Goal: Task Accomplishment & Management: Manage account settings

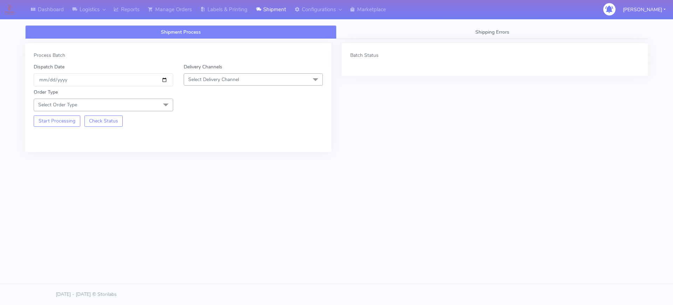
click at [130, 102] on span "Select Order Type" at bounding box center [104, 105] width 140 height 12
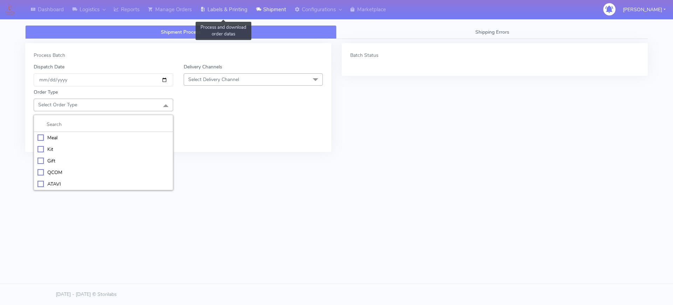
click at [237, 13] on link "Labels & Printing" at bounding box center [224, 9] width 56 height 19
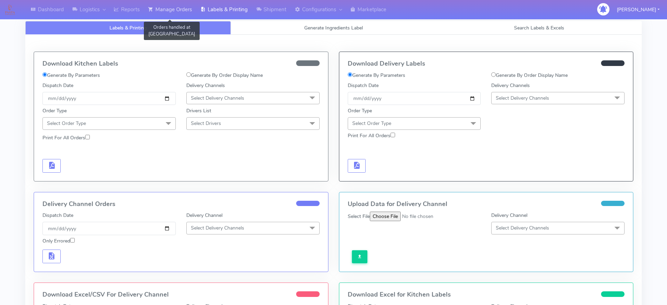
click at [183, 9] on link "Manage Orders" at bounding box center [170, 9] width 52 height 19
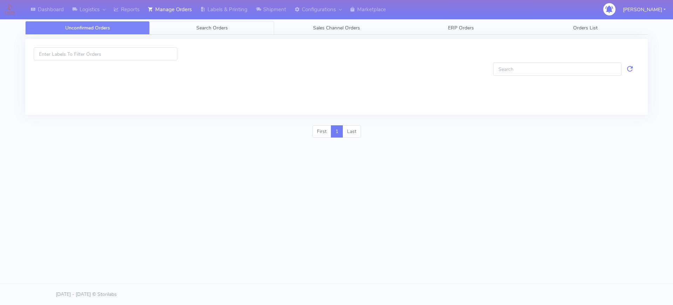
click at [184, 25] on link "Search Orders" at bounding box center [212, 28] width 124 height 14
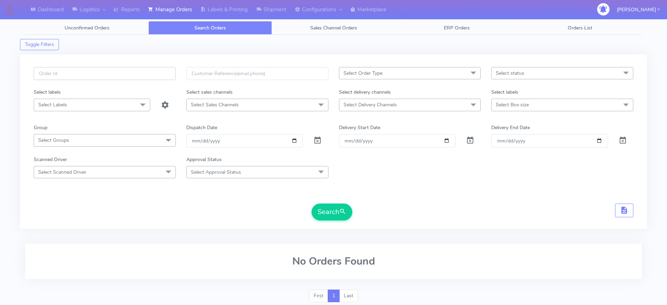
click at [153, 77] on input "text" at bounding box center [105, 73] width 142 height 13
click at [250, 129] on div "Dispatch Date" at bounding box center [257, 129] width 153 height 10
click at [293, 139] on input "[DATE]" at bounding box center [244, 140] width 116 height 13
click at [317, 139] on span at bounding box center [317, 142] width 8 height 7
click at [298, 139] on input "date" at bounding box center [244, 140] width 116 height 13
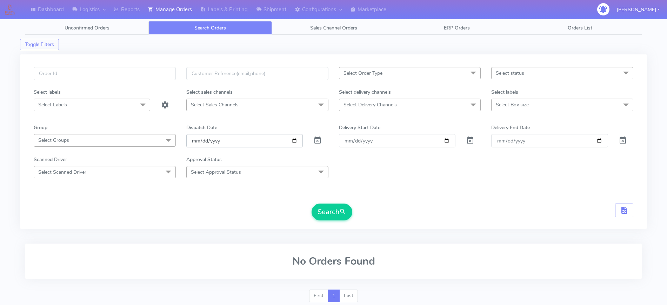
click at [293, 139] on input "date" at bounding box center [244, 140] width 116 height 13
type input "[DATE]"
click at [324, 211] on button "Search" at bounding box center [331, 211] width 41 height 17
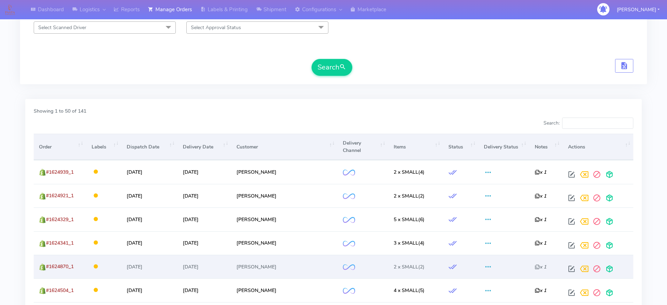
scroll to position [219, 0]
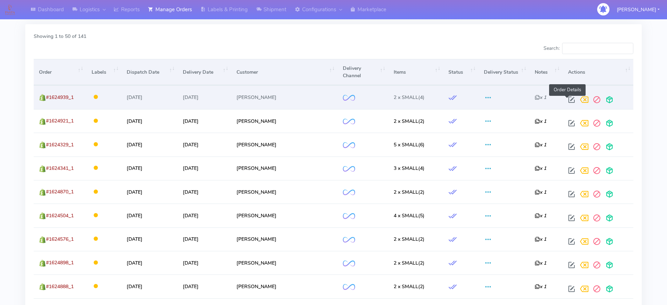
click at [568, 101] on span at bounding box center [571, 101] width 13 height 7
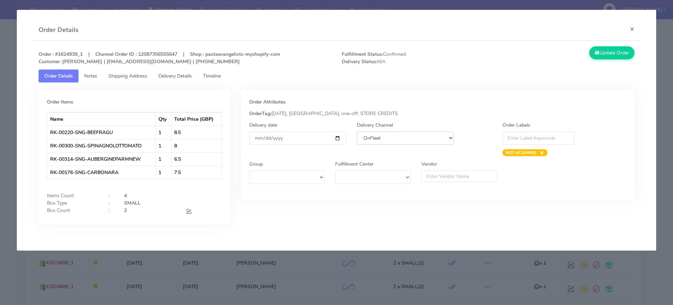
drag, startPoint x: 411, startPoint y: 140, endPoint x: 406, endPoint y: 143, distance: 6.2
click at [411, 140] on select "DHL OnFleet Royal Mail DPD Yodel MaxOptra Amazon Collection" at bounding box center [405, 137] width 97 height 13
select select "5"
click at [357, 131] on select "DHL OnFleet Royal Mail DPD Yodel MaxOptra Amazon Collection" at bounding box center [405, 137] width 97 height 13
click at [615, 52] on button "Update Order" at bounding box center [612, 52] width 46 height 13
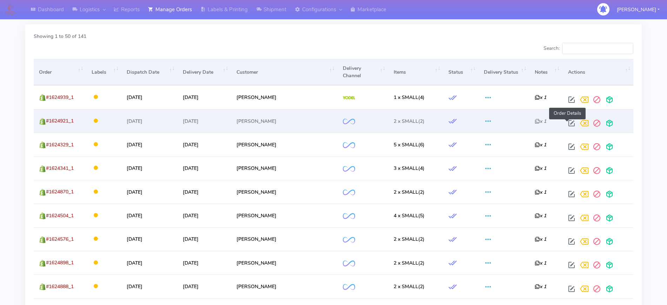
click at [566, 122] on span at bounding box center [571, 124] width 13 height 7
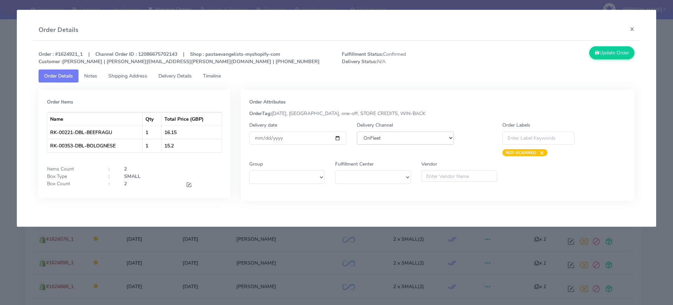
drag, startPoint x: 382, startPoint y: 133, endPoint x: 381, endPoint y: 143, distance: 10.5
click at [382, 133] on select "DHL OnFleet Royal Mail DPD Yodel MaxOptra Amazon Collection" at bounding box center [405, 137] width 97 height 13
click at [357, 131] on select "DHL OnFleet Royal Mail DPD Yodel MaxOptra Amazon Collection" at bounding box center [405, 137] width 97 height 13
click at [388, 143] on select "DHL OnFleet Royal Mail DPD Yodel MaxOptra Amazon Collection" at bounding box center [405, 137] width 97 height 13
select select "5"
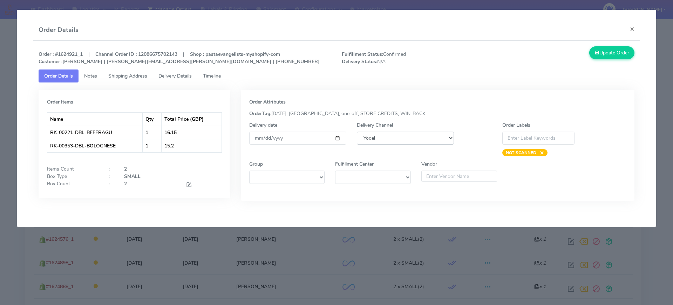
click at [357, 131] on select "DHL OnFleet Royal Mail DPD Yodel MaxOptra Amazon Collection" at bounding box center [405, 137] width 97 height 13
click at [604, 53] on button "Update Order" at bounding box center [612, 52] width 46 height 13
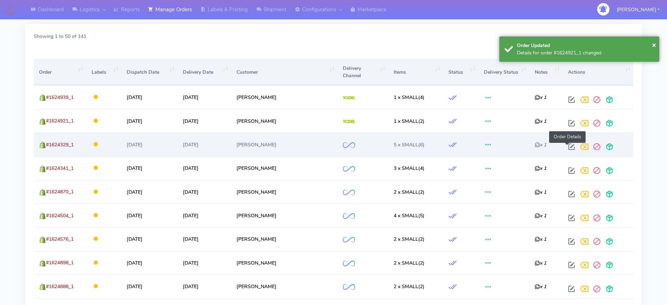
click at [565, 148] on span at bounding box center [571, 148] width 13 height 7
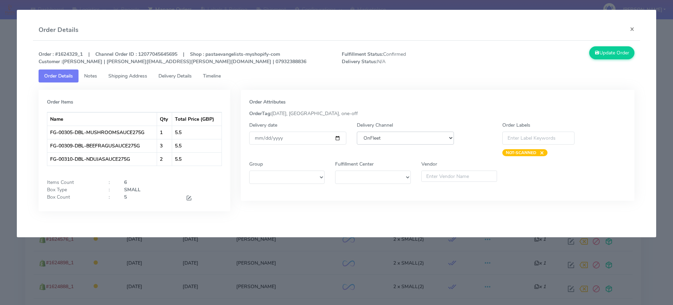
click at [397, 135] on select "DHL OnFleet Royal Mail DPD Yodel MaxOptra Amazon Collection" at bounding box center [405, 137] width 97 height 13
select select "5"
click at [357, 131] on select "DHL OnFleet Royal Mail DPD Yodel MaxOptra Amazon Collection" at bounding box center [405, 137] width 97 height 13
click at [600, 55] on button "Update Order" at bounding box center [612, 52] width 46 height 13
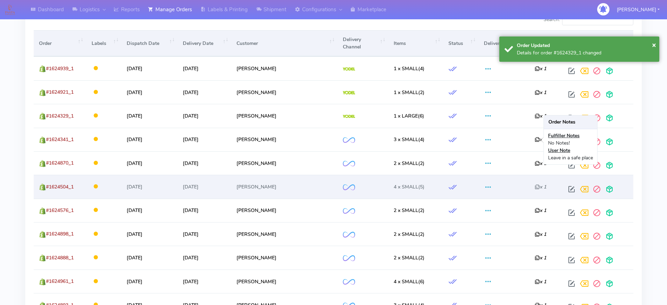
scroll to position [263, 0]
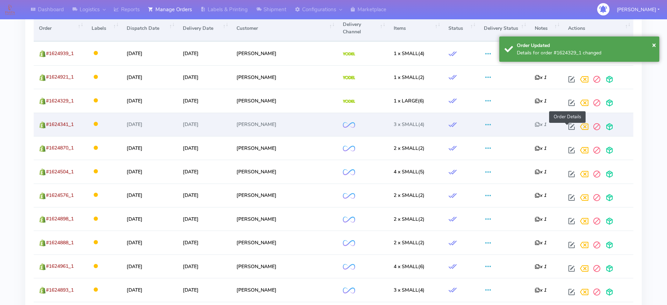
click at [565, 125] on span at bounding box center [571, 128] width 13 height 7
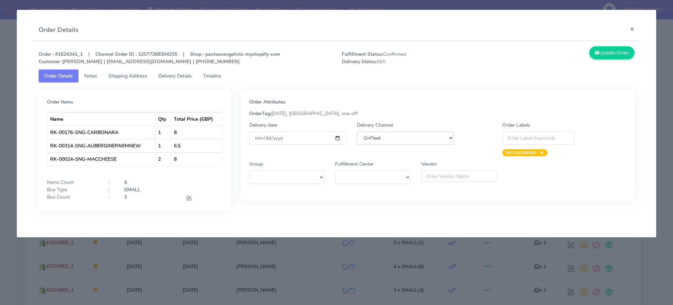
click at [387, 140] on select "DHL OnFleet Royal Mail DPD Yodel MaxOptra Amazon Collection" at bounding box center [405, 137] width 97 height 13
select select "5"
click at [357, 131] on select "DHL OnFleet Royal Mail DPD Yodel MaxOptra Amazon Collection" at bounding box center [405, 137] width 97 height 13
click at [605, 52] on button "Update Order" at bounding box center [612, 52] width 46 height 13
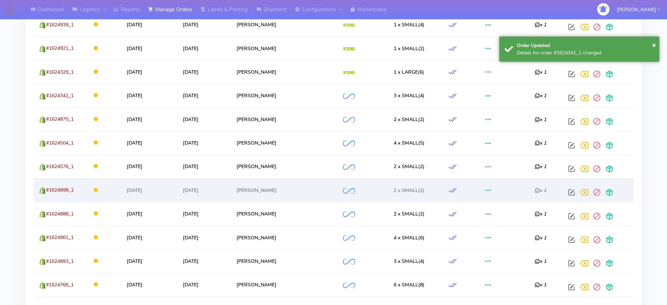
scroll to position [307, 0]
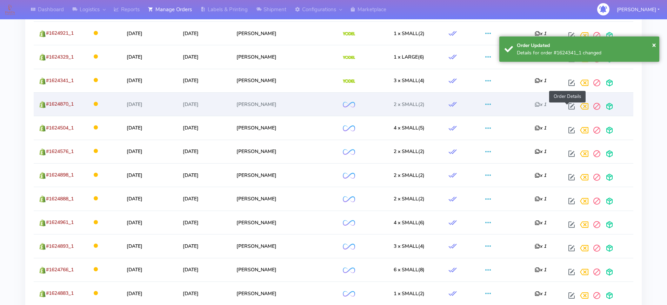
click at [572, 104] on span at bounding box center [571, 107] width 13 height 7
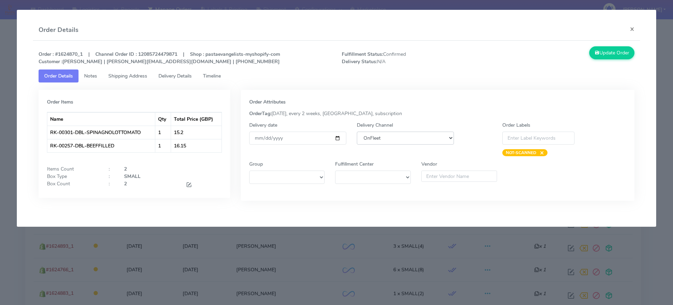
click at [396, 142] on select "DHL OnFleet Royal Mail DPD Yodel MaxOptra Amazon Collection" at bounding box center [405, 137] width 97 height 13
select select "5"
click at [357, 131] on select "DHL OnFleet Royal Mail DPD Yodel MaxOptra Amazon Collection" at bounding box center [405, 137] width 97 height 13
click at [608, 55] on button "Update Order" at bounding box center [612, 52] width 46 height 13
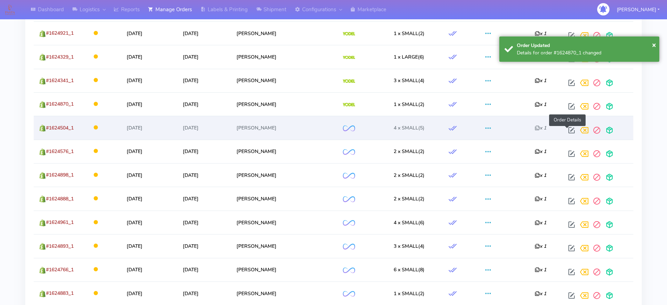
click at [569, 130] on span at bounding box center [571, 131] width 13 height 7
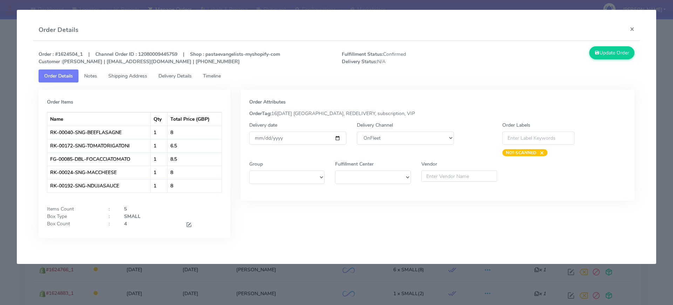
click at [420, 144] on div "Delivery Channel DHL OnFleet Royal Mail DPD Yodel MaxOptra Amazon Collection" at bounding box center [406, 138] width 108 height 35
click at [408, 145] on div "Delivery Channel DHL OnFleet Royal Mail DPD Yodel MaxOptra Amazon Collection" at bounding box center [406, 138] width 108 height 35
drag, startPoint x: 409, startPoint y: 138, endPoint x: 408, endPoint y: 143, distance: 5.3
click at [409, 138] on select "DHL OnFleet Royal Mail DPD Yodel MaxOptra Amazon Collection" at bounding box center [405, 137] width 97 height 13
select select "5"
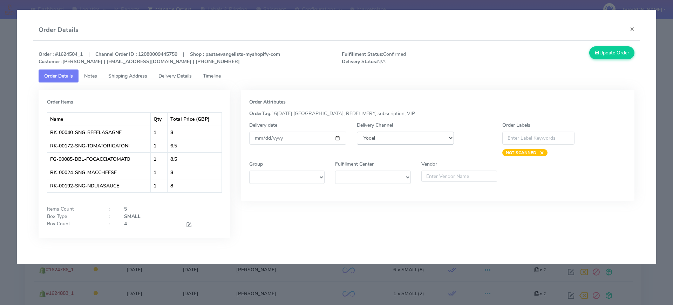
click at [357, 131] on select "DHL OnFleet Royal Mail DPD Yodel MaxOptra Amazon Collection" at bounding box center [405, 137] width 97 height 13
click at [613, 50] on button "Update Order" at bounding box center [612, 52] width 46 height 13
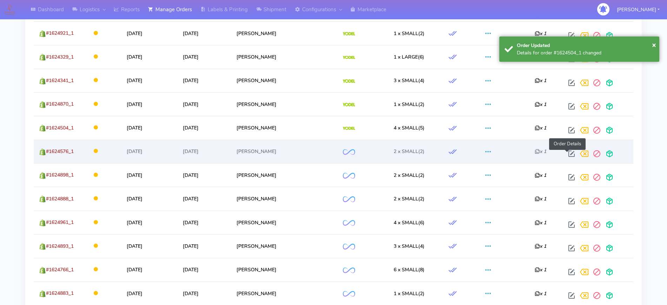
click at [566, 152] on span at bounding box center [571, 155] width 13 height 7
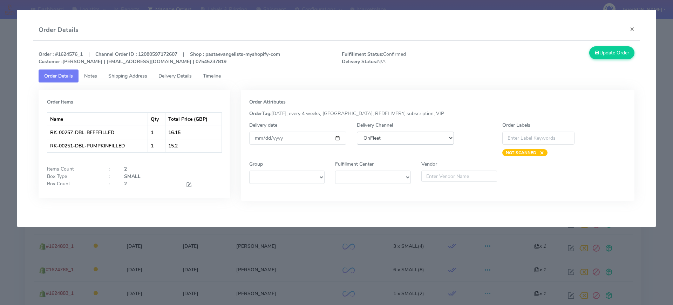
drag, startPoint x: 379, startPoint y: 133, endPoint x: 381, endPoint y: 140, distance: 8.0
click at [379, 133] on select "DHL OnFleet Royal Mail DPD Yodel MaxOptra Amazon Collection" at bounding box center [405, 137] width 97 height 13
select select "5"
click at [357, 131] on select "DHL OnFleet Royal Mail DPD Yodel MaxOptra Amazon Collection" at bounding box center [405, 137] width 97 height 13
click at [601, 48] on button "Update Order" at bounding box center [612, 52] width 46 height 13
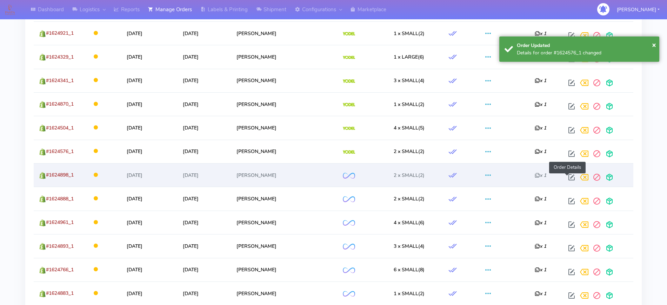
click at [567, 178] on span at bounding box center [571, 178] width 13 height 7
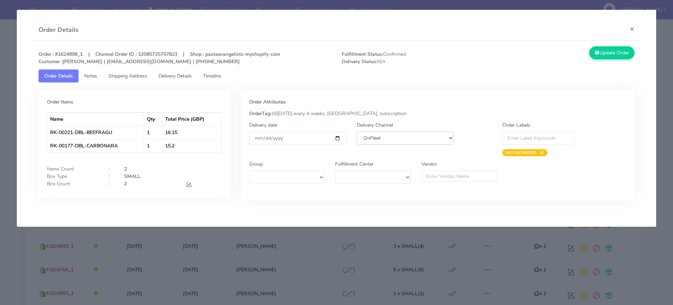
click at [399, 142] on select "DHL OnFleet Royal Mail DPD Yodel MaxOptra Amazon Collection" at bounding box center [405, 137] width 97 height 13
select select "5"
click at [357, 131] on select "DHL OnFleet Royal Mail DPD Yodel MaxOptra Amazon Collection" at bounding box center [405, 137] width 97 height 13
click at [613, 51] on button "Update Order" at bounding box center [612, 52] width 46 height 13
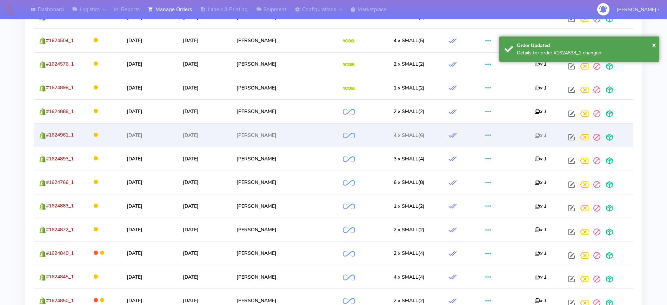
scroll to position [394, 0]
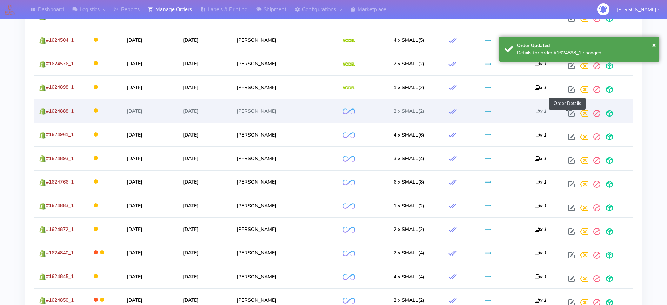
click at [569, 112] on span at bounding box center [571, 115] width 13 height 7
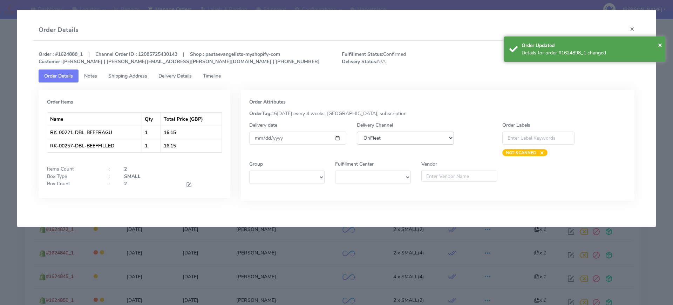
drag, startPoint x: 424, startPoint y: 136, endPoint x: 419, endPoint y: 142, distance: 8.1
click at [424, 136] on select "DHL OnFleet Royal Mail DPD Yodel MaxOptra Amazon Collection" at bounding box center [405, 137] width 97 height 13
select select "5"
click at [357, 131] on select "DHL OnFleet Royal Mail DPD Yodel MaxOptra Amazon Collection" at bounding box center [405, 137] width 97 height 13
click at [661, 46] on span "×" at bounding box center [660, 44] width 4 height 9
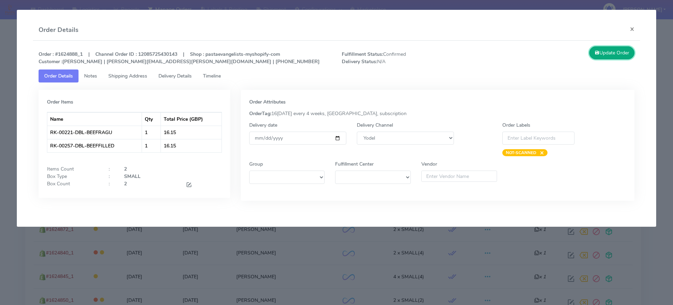
click at [615, 54] on button "Update Order" at bounding box center [612, 52] width 46 height 13
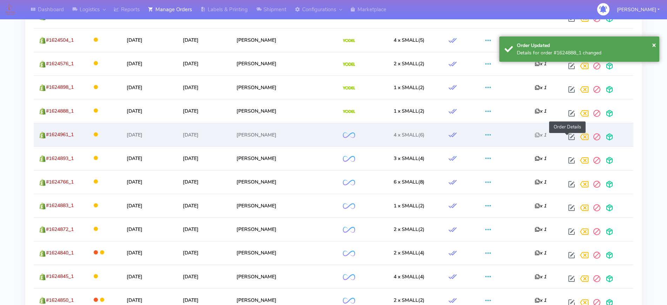
click at [566, 135] on span at bounding box center [571, 138] width 13 height 7
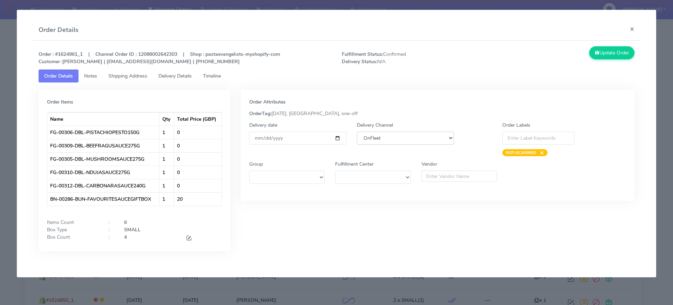
click at [396, 143] on select "DHL OnFleet Royal Mail DPD Yodel MaxOptra Amazon Collection" at bounding box center [405, 137] width 97 height 13
select select "5"
click at [357, 131] on select "DHL OnFleet Royal Mail DPD Yodel MaxOptra Amazon Collection" at bounding box center [405, 137] width 97 height 13
click at [607, 52] on button "Update Order" at bounding box center [612, 52] width 46 height 13
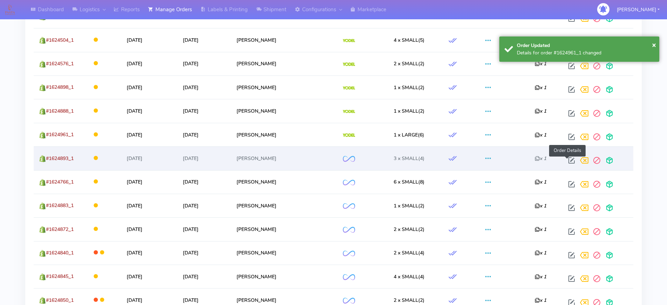
click at [569, 161] on span at bounding box center [571, 161] width 13 height 7
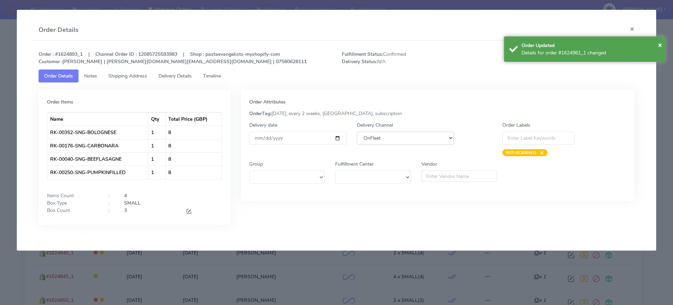
drag, startPoint x: 434, startPoint y: 138, endPoint x: 430, endPoint y: 142, distance: 5.7
click at [434, 138] on select "DHL OnFleet Royal Mail DPD Yodel MaxOptra Amazon Collection" at bounding box center [405, 137] width 97 height 13
select select "5"
click at [357, 131] on select "DHL OnFleet Royal Mail DPD Yodel MaxOptra Amazon Collection" at bounding box center [405, 137] width 97 height 13
click at [661, 43] on span "×" at bounding box center [660, 44] width 4 height 9
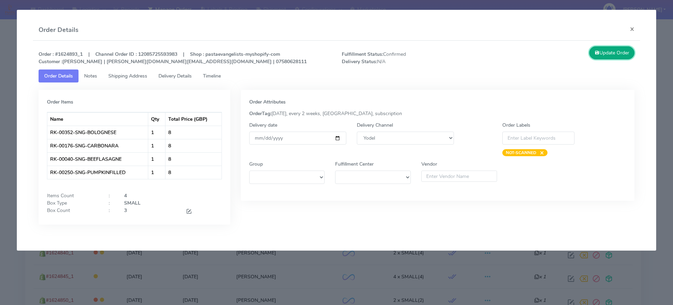
click at [610, 53] on button "Update Order" at bounding box center [612, 52] width 46 height 13
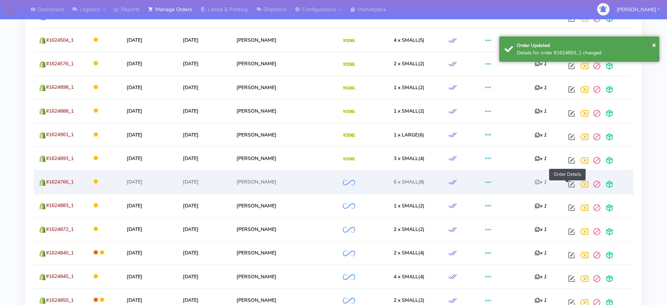
click at [565, 183] on span at bounding box center [571, 185] width 13 height 7
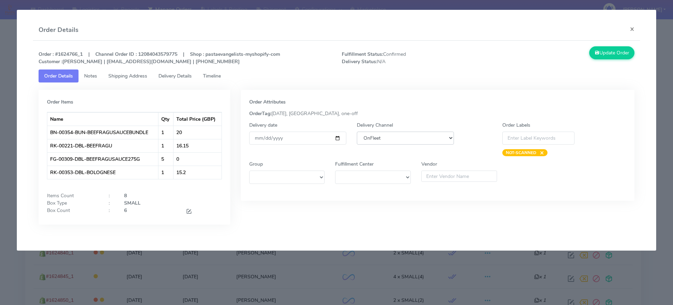
click at [390, 135] on select "DHL OnFleet Royal Mail DPD Yodel MaxOptra Amazon Collection" at bounding box center [405, 137] width 97 height 13
select select "5"
click at [357, 131] on select "DHL OnFleet Royal Mail DPD Yodel MaxOptra Amazon Collection" at bounding box center [405, 137] width 97 height 13
click at [608, 60] on div "Update Order" at bounding box center [564, 55] width 152 height 19
click at [608, 54] on button "Update Order" at bounding box center [612, 52] width 46 height 13
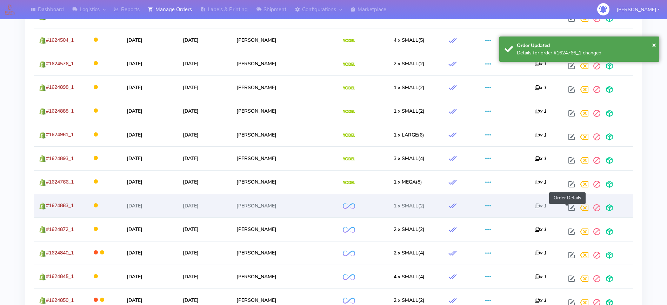
click at [567, 208] on span at bounding box center [571, 209] width 13 height 7
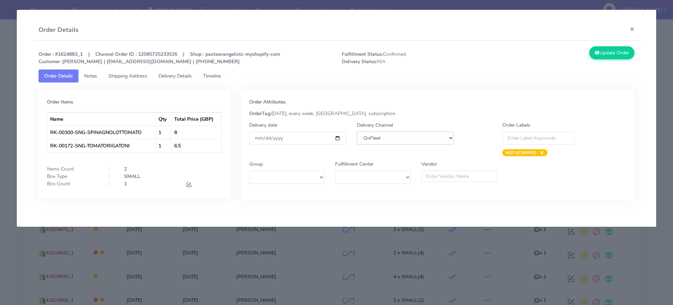
click at [420, 135] on select "DHL OnFleet Royal Mail DPD Yodel MaxOptra Amazon Collection" at bounding box center [405, 137] width 97 height 13
select select "5"
click at [357, 131] on select "DHL OnFleet Royal Mail DPD Yodel MaxOptra Amazon Collection" at bounding box center [405, 137] width 97 height 13
click at [606, 49] on button "Update Order" at bounding box center [612, 52] width 46 height 13
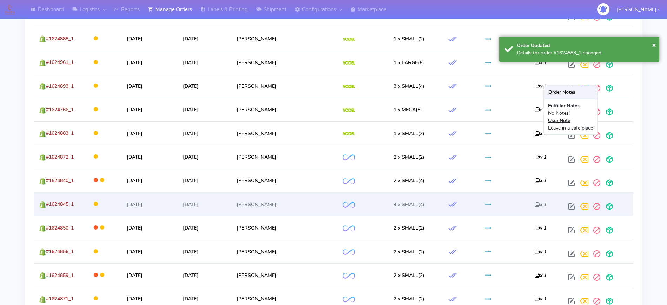
scroll to position [482, 0]
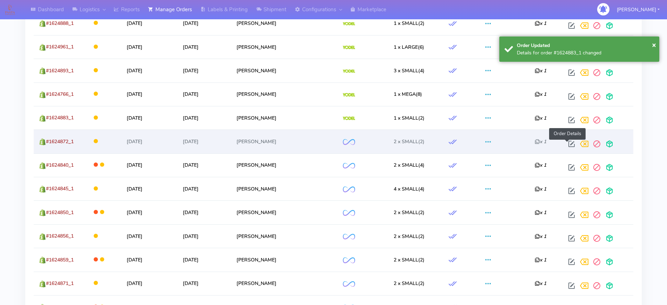
click at [565, 142] on span at bounding box center [571, 145] width 13 height 7
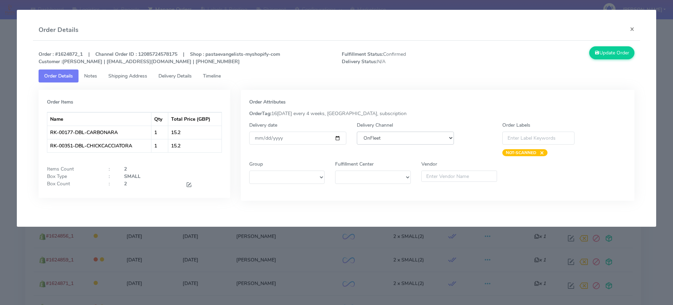
drag, startPoint x: 410, startPoint y: 136, endPoint x: 410, endPoint y: 143, distance: 7.4
click at [410, 136] on select "DHL OnFleet Royal Mail DPD Yodel MaxOptra Amazon Collection" at bounding box center [405, 137] width 97 height 13
select select "5"
click at [357, 131] on select "DHL OnFleet Royal Mail DPD Yodel MaxOptra Amazon Collection" at bounding box center [405, 137] width 97 height 13
click at [606, 55] on button "Update Order" at bounding box center [612, 52] width 46 height 13
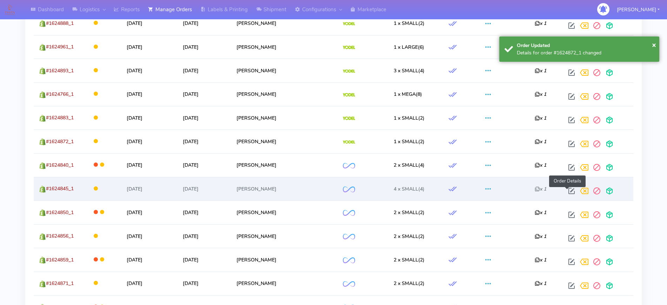
click at [569, 189] on span at bounding box center [571, 192] width 13 height 7
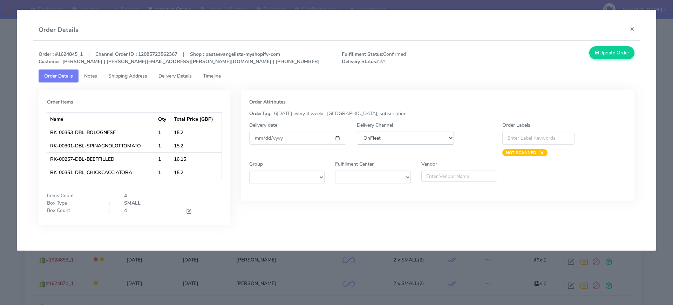
drag, startPoint x: 410, startPoint y: 137, endPoint x: 410, endPoint y: 143, distance: 6.4
click at [410, 137] on select "DHL OnFleet Royal Mail DPD Yodel MaxOptra Amazon Collection" at bounding box center [405, 137] width 97 height 13
select select "5"
click at [357, 131] on select "DHL OnFleet Royal Mail DPD Yodel MaxOptra Amazon Collection" at bounding box center [405, 137] width 97 height 13
click at [617, 45] on div "Order : #1624845_1 | Channel Order ID : 12085723562367 | Shop : pastaevangelist…" at bounding box center [337, 141] width 608 height 200
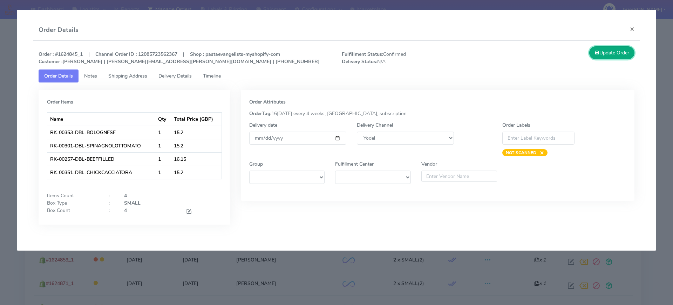
click at [616, 51] on button "Update Order" at bounding box center [612, 52] width 46 height 13
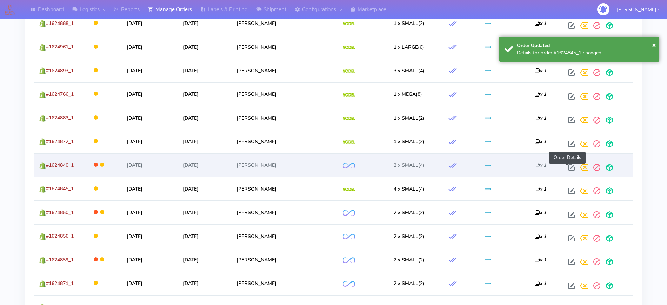
click at [565, 166] on span at bounding box center [571, 169] width 13 height 7
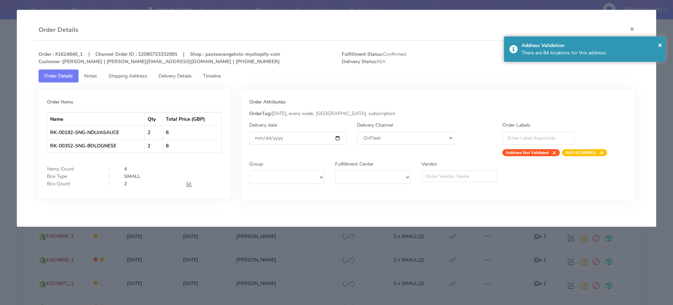
click at [410, 144] on div "Delivery Channel DHL OnFleet Royal Mail DPD Yodel MaxOptra Amazon Collection" at bounding box center [406, 138] width 108 height 35
click at [410, 141] on select "DHL OnFleet Royal Mail DPD Yodel MaxOptra Amazon Collection" at bounding box center [405, 137] width 97 height 13
select select "5"
click at [357, 131] on select "DHL OnFleet Royal Mail DPD Yodel MaxOptra Amazon Collection" at bounding box center [405, 137] width 97 height 13
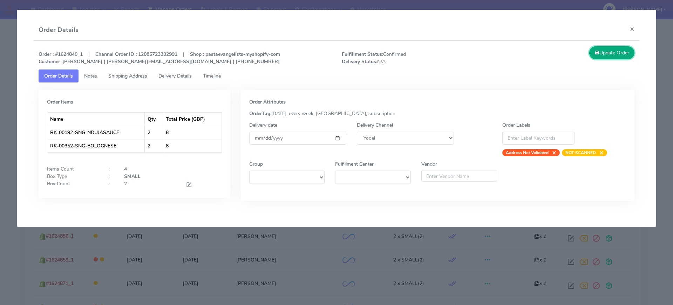
click at [622, 52] on button "Update Order" at bounding box center [612, 52] width 46 height 13
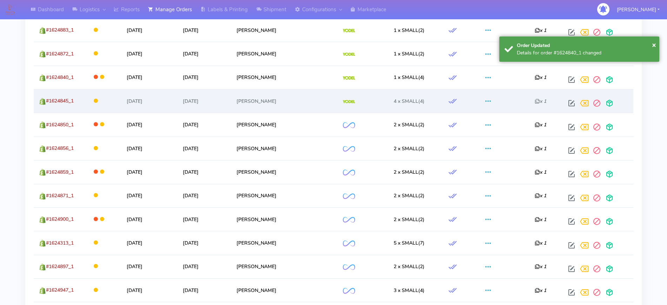
scroll to position [614, 0]
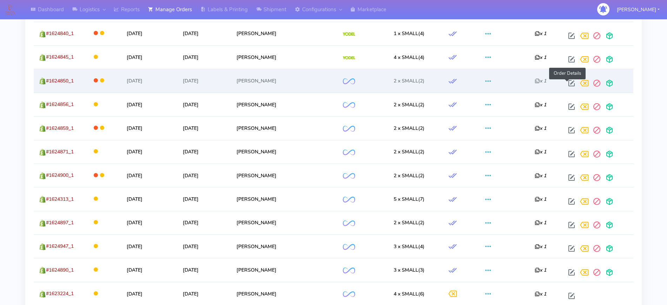
click at [566, 82] on span at bounding box center [571, 84] width 13 height 7
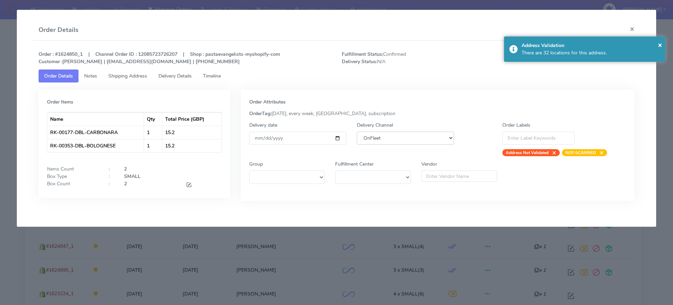
click at [429, 136] on select "DHL OnFleet Royal Mail DPD Yodel MaxOptra Amazon Collection" at bounding box center [405, 137] width 97 height 13
select select "5"
click at [357, 131] on select "DHL OnFleet Royal Mail DPD Yodel MaxOptra Amazon Collection" at bounding box center [405, 137] width 97 height 13
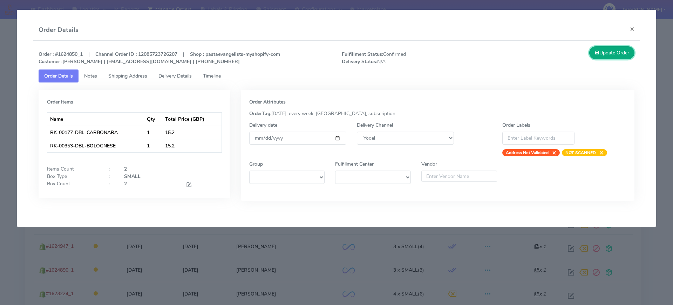
click at [621, 53] on button "Update Order" at bounding box center [612, 52] width 46 height 13
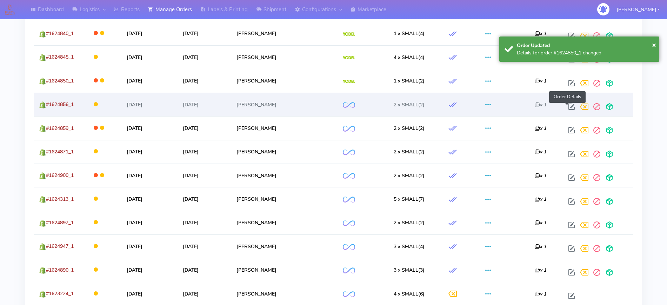
click at [570, 107] on span at bounding box center [571, 108] width 13 height 7
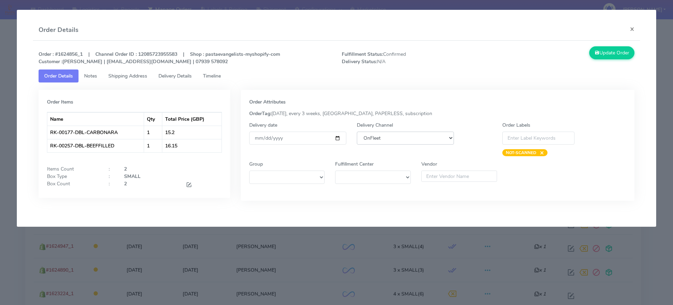
drag, startPoint x: 376, startPoint y: 135, endPoint x: 377, endPoint y: 141, distance: 5.9
click at [376, 135] on select "DHL OnFleet Royal Mail DPD Yodel MaxOptra Amazon Collection" at bounding box center [405, 137] width 97 height 13
select select "5"
click at [357, 131] on select "DHL OnFleet Royal Mail DPD Yodel MaxOptra Amazon Collection" at bounding box center [405, 137] width 97 height 13
click at [607, 51] on button "Update Order" at bounding box center [612, 52] width 46 height 13
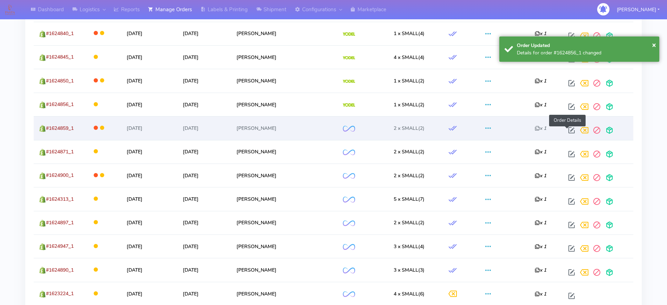
click at [569, 132] on span at bounding box center [571, 131] width 13 height 7
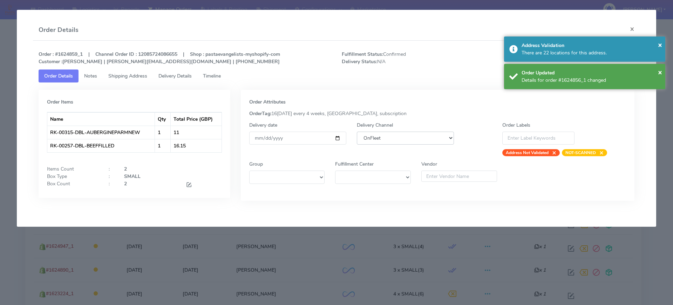
click at [383, 136] on select "DHL OnFleet Royal Mail DPD Yodel MaxOptra Amazon Collection" at bounding box center [405, 137] width 97 height 13
select select "5"
click at [357, 131] on select "DHL OnFleet Royal Mail DPD Yodel MaxOptra Amazon Collection" at bounding box center [405, 137] width 97 height 13
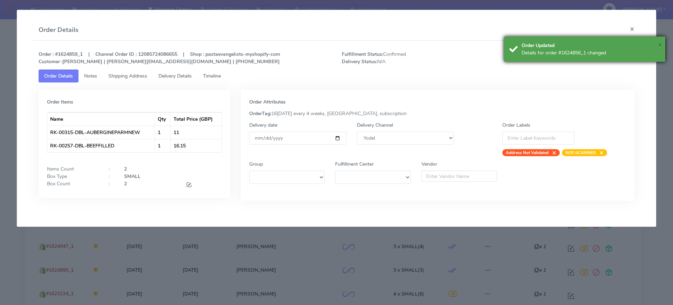
click at [658, 44] on span "×" at bounding box center [660, 44] width 4 height 9
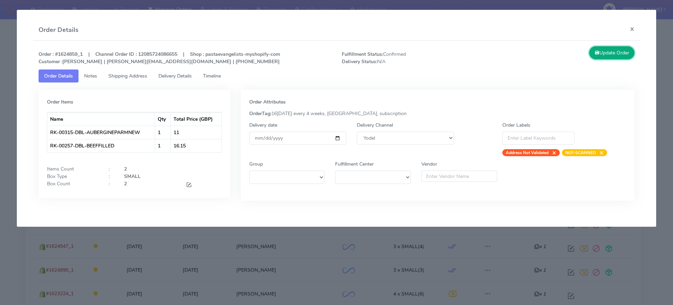
click at [610, 55] on button "Update Order" at bounding box center [612, 52] width 46 height 13
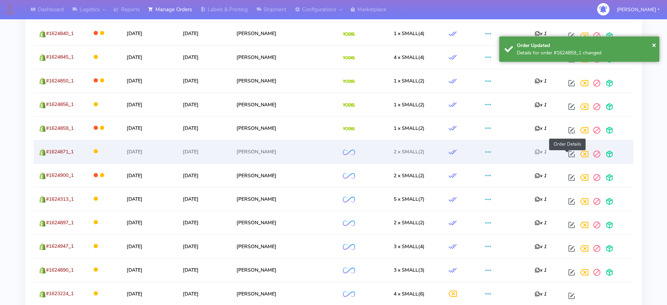
click at [566, 152] on span at bounding box center [571, 155] width 13 height 7
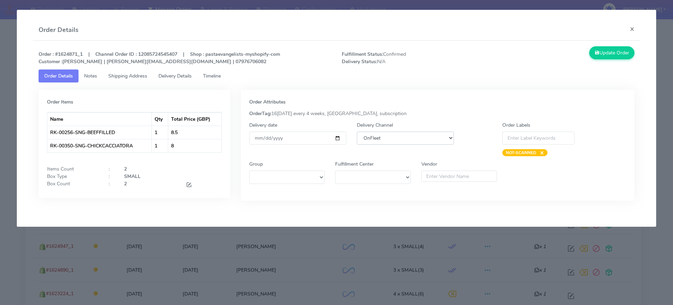
drag, startPoint x: 424, startPoint y: 136, endPoint x: 421, endPoint y: 141, distance: 6.0
click at [424, 136] on select "DHL OnFleet Royal Mail DPD Yodel MaxOptra Amazon Collection" at bounding box center [405, 137] width 97 height 13
select select "5"
click at [357, 131] on select "DHL OnFleet Royal Mail DPD Yodel MaxOptra Amazon Collection" at bounding box center [405, 137] width 97 height 13
click at [591, 52] on button "Update Order" at bounding box center [612, 52] width 46 height 13
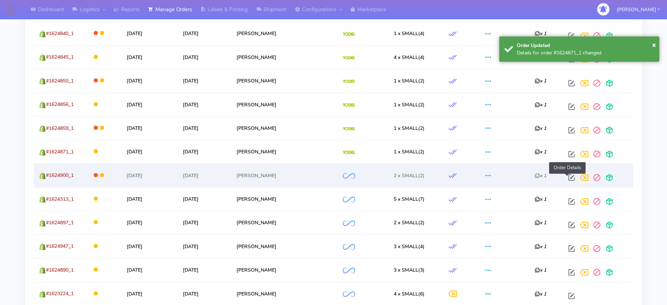
click at [567, 178] on span at bounding box center [571, 179] width 13 height 7
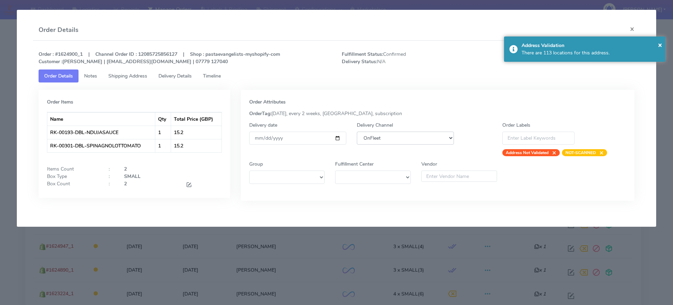
click at [406, 141] on select "DHL OnFleet Royal Mail DPD Yodel MaxOptra Amazon Collection" at bounding box center [405, 137] width 97 height 13
select select "5"
click at [357, 131] on select "DHL OnFleet Royal Mail DPD Yodel MaxOptra Amazon Collection" at bounding box center [405, 137] width 97 height 13
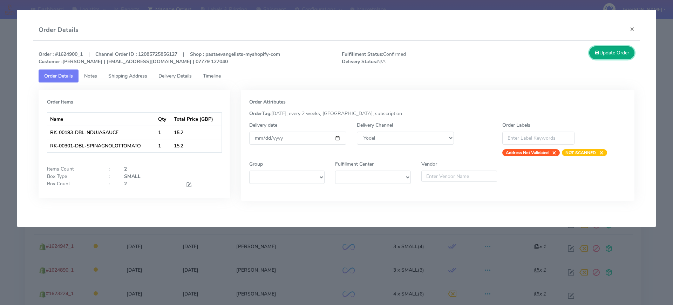
click at [620, 54] on button "Update Order" at bounding box center [612, 52] width 46 height 13
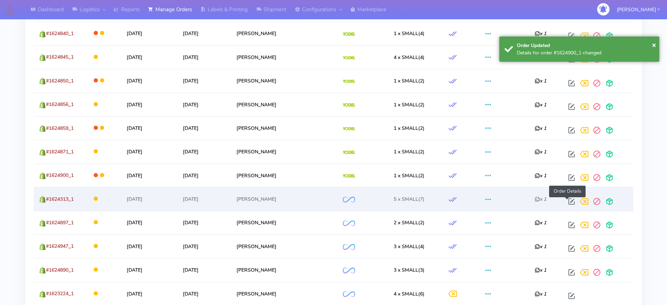
click at [567, 200] on span at bounding box center [571, 203] width 13 height 7
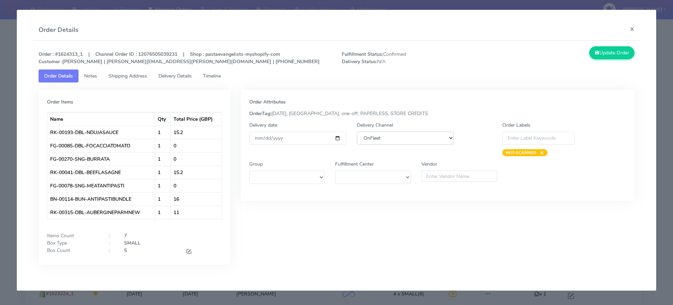
click at [376, 139] on select "DHL OnFleet Royal Mail DPD Yodel MaxOptra Amazon Collection" at bounding box center [405, 137] width 97 height 13
select select "5"
click at [357, 131] on select "DHL OnFleet Royal Mail DPD Yodel MaxOptra Amazon Collection" at bounding box center [405, 137] width 97 height 13
click at [603, 56] on button "Update Order" at bounding box center [612, 52] width 46 height 13
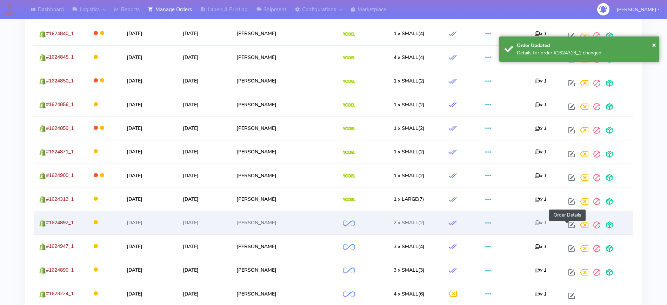
click at [568, 226] on span at bounding box center [571, 226] width 13 height 7
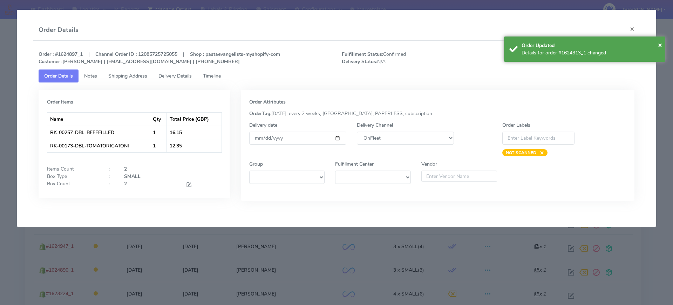
click at [399, 130] on div "Delivery Channel DHL OnFleet Royal Mail DPD Yodel MaxOptra Amazon Collection" at bounding box center [406, 138] width 108 height 35
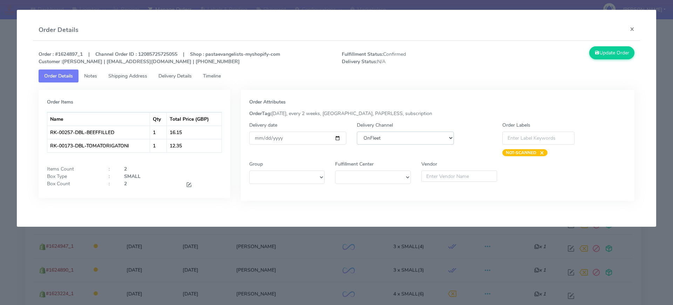
drag, startPoint x: 399, startPoint y: 133, endPoint x: 401, endPoint y: 143, distance: 10.3
click at [399, 133] on select "DHL OnFleet Royal Mail DPD Yodel MaxOptra Amazon Collection" at bounding box center [405, 137] width 97 height 13
select select "5"
click at [357, 131] on select "DHL OnFleet Royal Mail DPD Yodel MaxOptra Amazon Collection" at bounding box center [405, 137] width 97 height 13
click at [602, 51] on button "Update Order" at bounding box center [612, 52] width 46 height 13
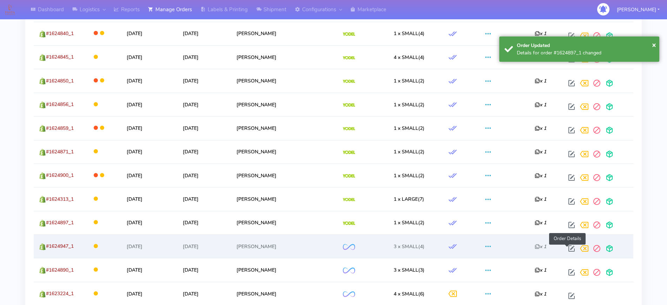
click at [566, 249] on span at bounding box center [571, 249] width 13 height 7
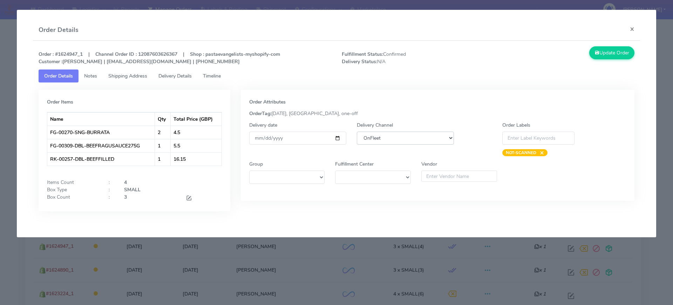
click at [392, 141] on select "DHL OnFleet Royal Mail DPD Yodel MaxOptra Amazon Collection" at bounding box center [405, 137] width 97 height 13
select select "5"
click at [357, 131] on select "DHL OnFleet Royal Mail DPD Yodel MaxOptra Amazon Collection" at bounding box center [405, 137] width 97 height 13
click at [606, 52] on button "Update Order" at bounding box center [612, 52] width 46 height 13
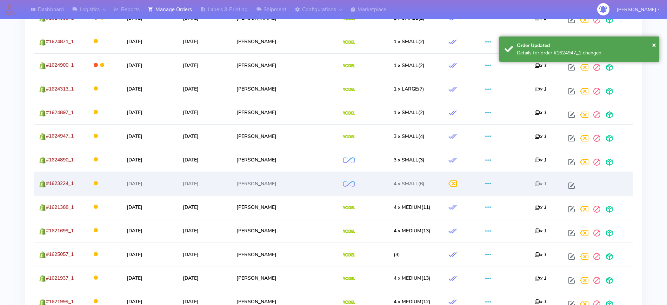
scroll to position [745, 0]
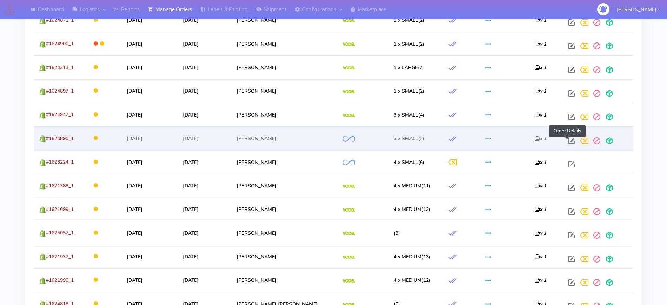
click at [565, 142] on span at bounding box center [571, 142] width 13 height 7
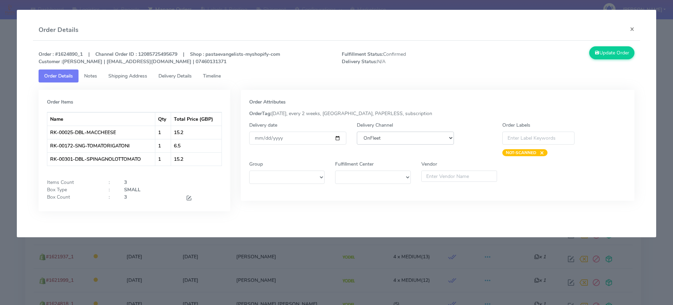
click at [406, 141] on select "DHL OnFleet Royal Mail DPD Yodel MaxOptra Amazon Collection" at bounding box center [405, 137] width 97 height 13
select select "5"
click at [357, 131] on select "DHL OnFleet Royal Mail DPD Yodel MaxOptra Amazon Collection" at bounding box center [405, 137] width 97 height 13
click at [607, 48] on button "Update Order" at bounding box center [612, 52] width 46 height 13
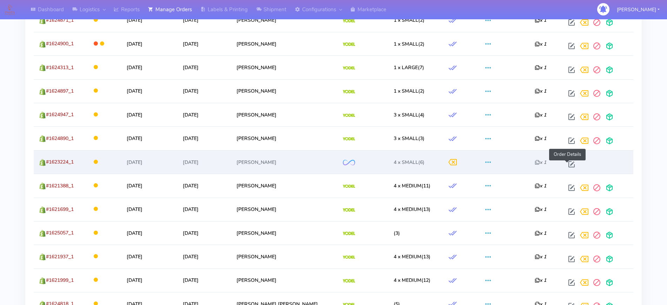
click at [568, 162] on span at bounding box center [571, 165] width 13 height 7
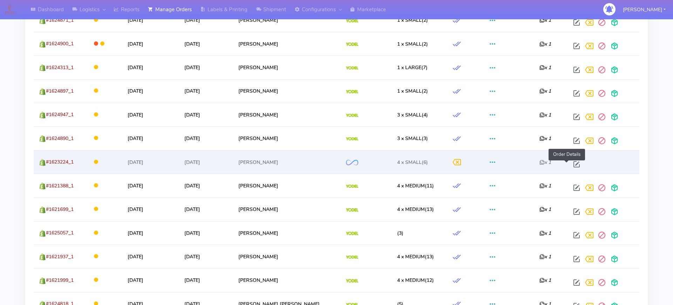
select select "2"
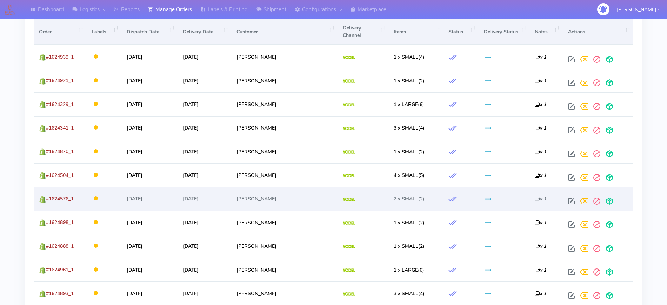
scroll to position [233, 0]
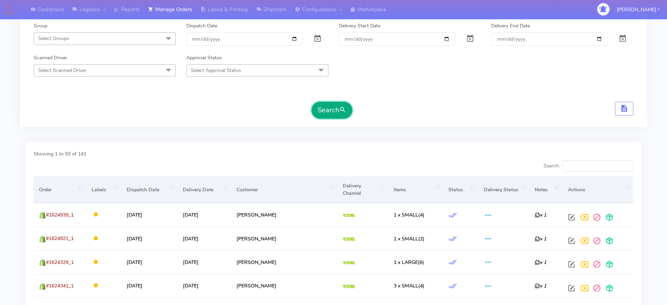
click at [331, 109] on button "Search" at bounding box center [331, 110] width 41 height 17
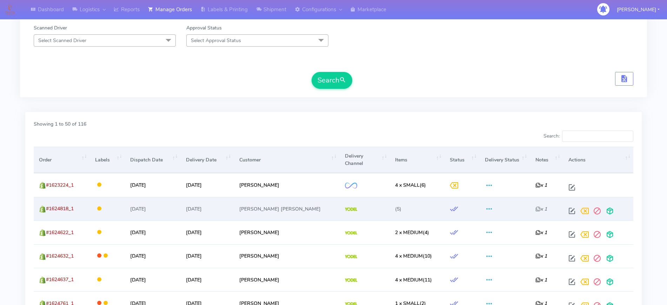
scroll to position [0, 0]
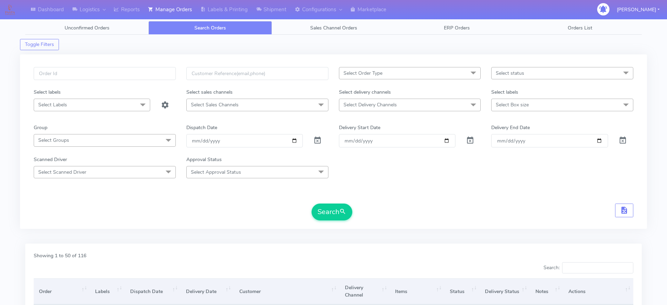
click at [389, 71] on span "Select Order Type" at bounding box center [410, 73] width 142 height 12
click at [356, 117] on div "MEALS" at bounding box center [410, 120] width 134 height 7
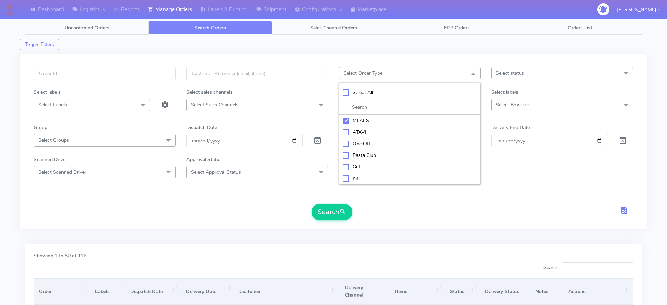
checkbox input "true"
click at [539, 98] on div "Select labels" at bounding box center [562, 93] width 153 height 10
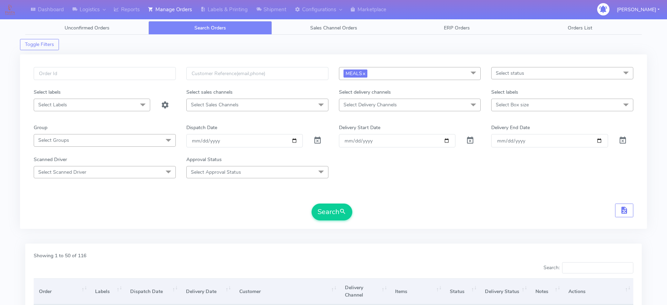
click at [531, 109] on span "Select Box size" at bounding box center [562, 105] width 142 height 12
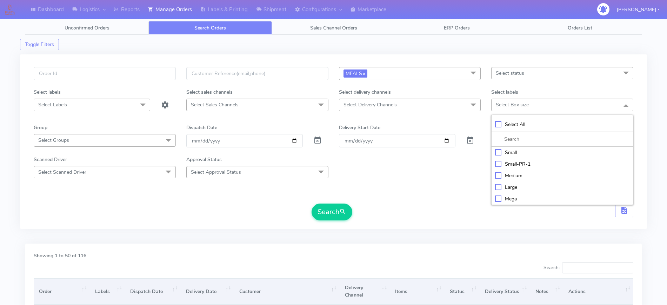
click at [516, 151] on div "Small" at bounding box center [562, 152] width 134 height 7
checkbox input "true"
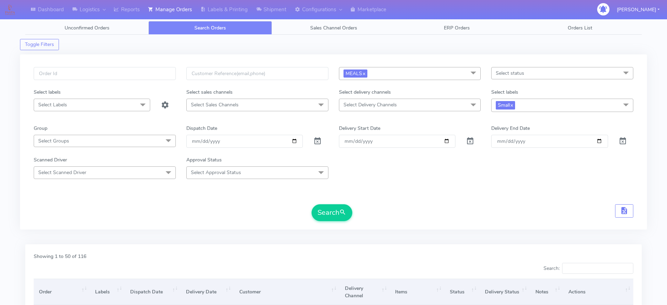
click at [468, 101] on span at bounding box center [473, 105] width 14 height 13
click at [366, 200] on div "Yodel" at bounding box center [410, 198] width 134 height 7
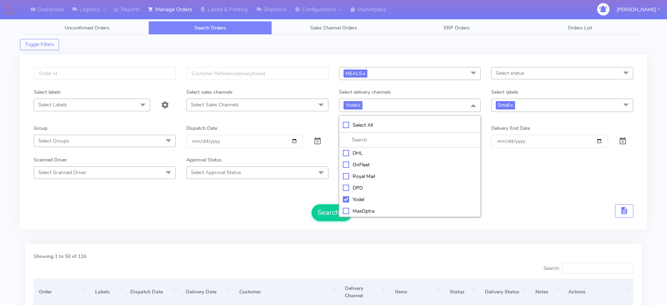
click at [352, 197] on div "Yodel" at bounding box center [410, 199] width 134 height 7
checkbox input "false"
click at [357, 163] on div "OnFleet" at bounding box center [410, 163] width 134 height 7
checkbox input "true"
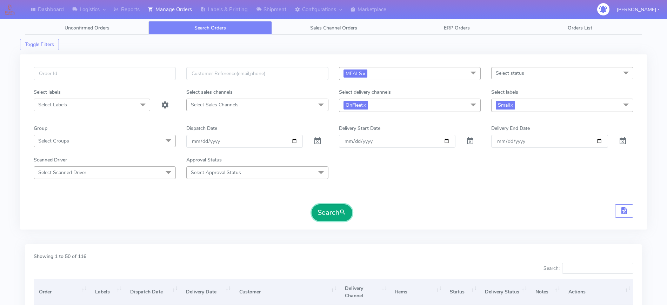
click at [331, 210] on button "Search" at bounding box center [331, 212] width 41 height 17
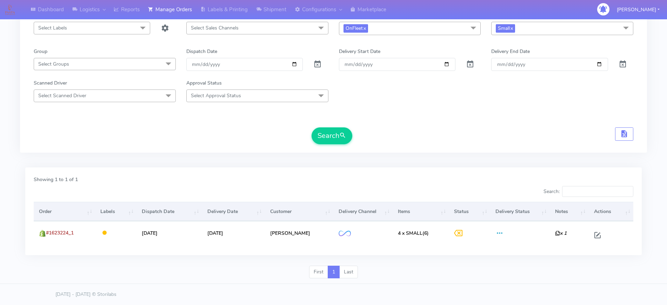
scroll to position [33, 0]
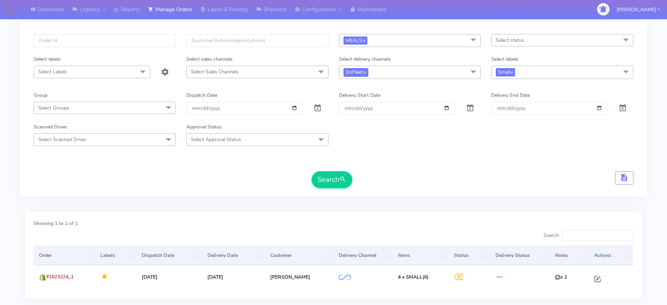
click at [367, 73] on span "OnFleet x" at bounding box center [355, 72] width 25 height 8
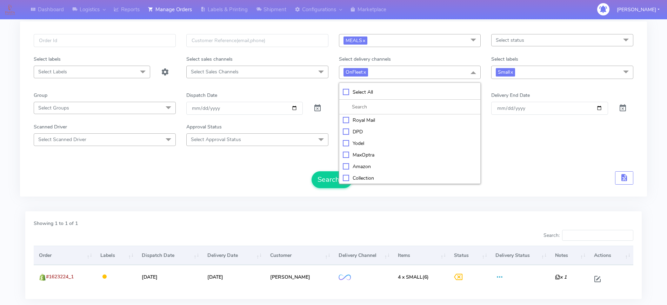
scroll to position [35, 0]
click at [367, 69] on span "OnFleet x" at bounding box center [355, 72] width 25 height 8
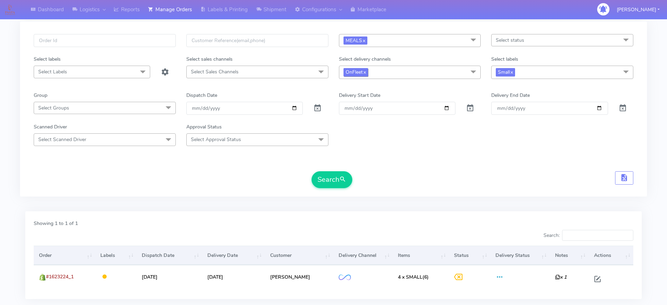
click at [366, 70] on link "x" at bounding box center [364, 71] width 3 height 7
click at [339, 185] on button "Search" at bounding box center [331, 179] width 41 height 17
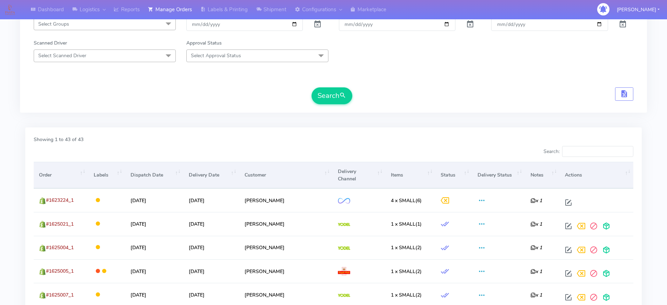
scroll to position [14, 0]
